Goal: Task Accomplishment & Management: Manage account settings

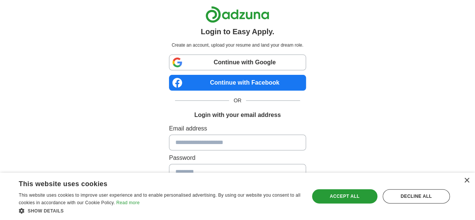
click at [204, 66] on link "Continue with Google" at bounding box center [237, 62] width 137 height 16
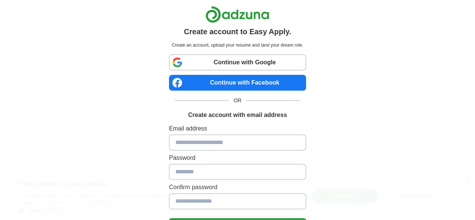
click at [213, 57] on link "Continue with Google" at bounding box center [237, 62] width 137 height 16
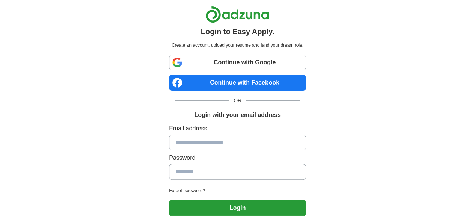
click at [214, 64] on link "Continue with Google" at bounding box center [237, 62] width 137 height 16
